Goal: Task Accomplishment & Management: Use online tool/utility

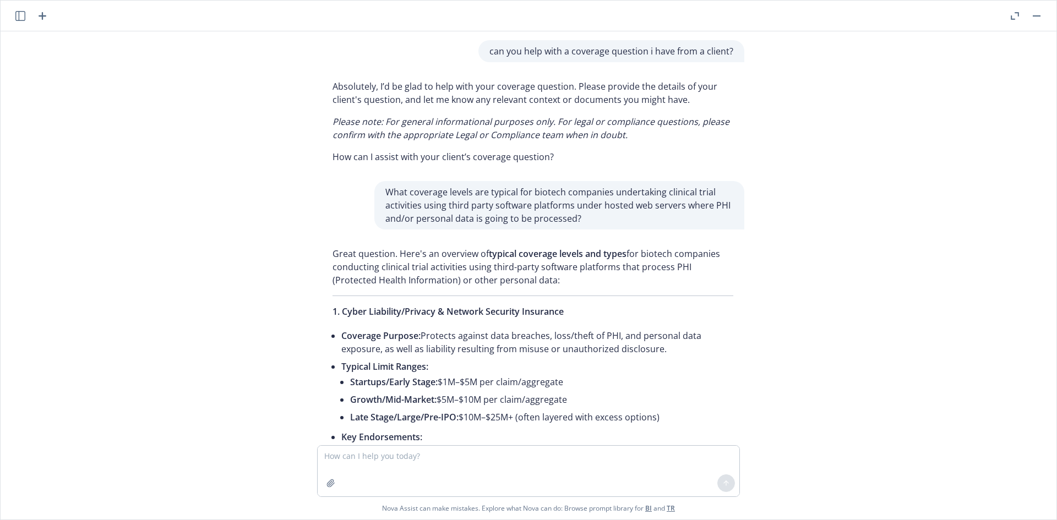
click at [1030, 17] on button "button" at bounding box center [1036, 15] width 13 height 13
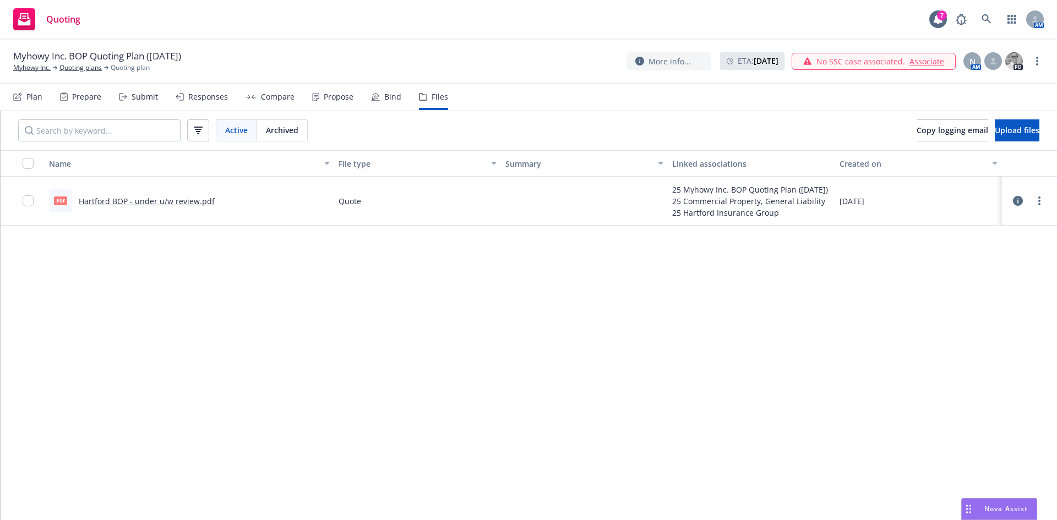
scroll to position [2062, 0]
